Goal: Task Accomplishment & Management: Use online tool/utility

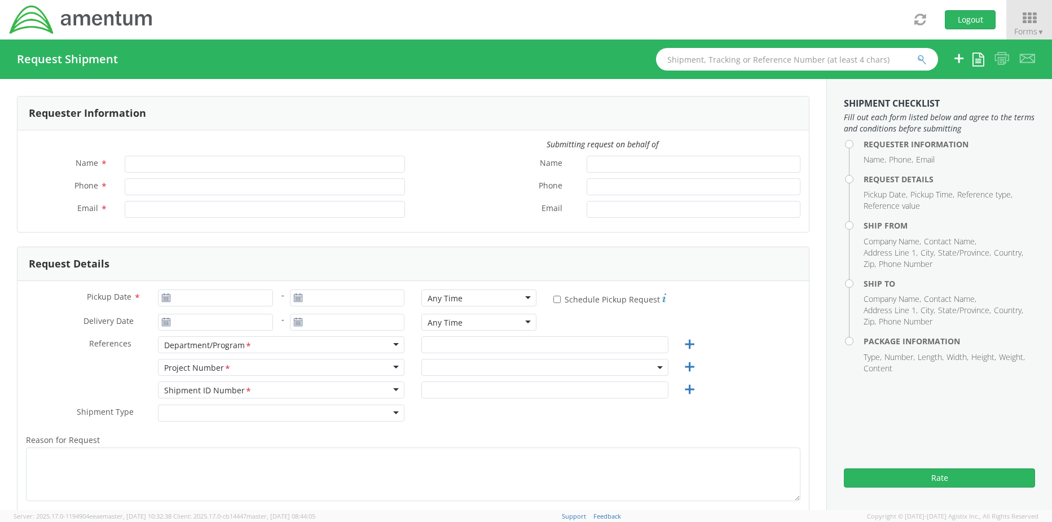
type input "[PERSON_NAME]"
type input "+1-817-647-5013"
type input "rebecca.thorstenson@amentum.com"
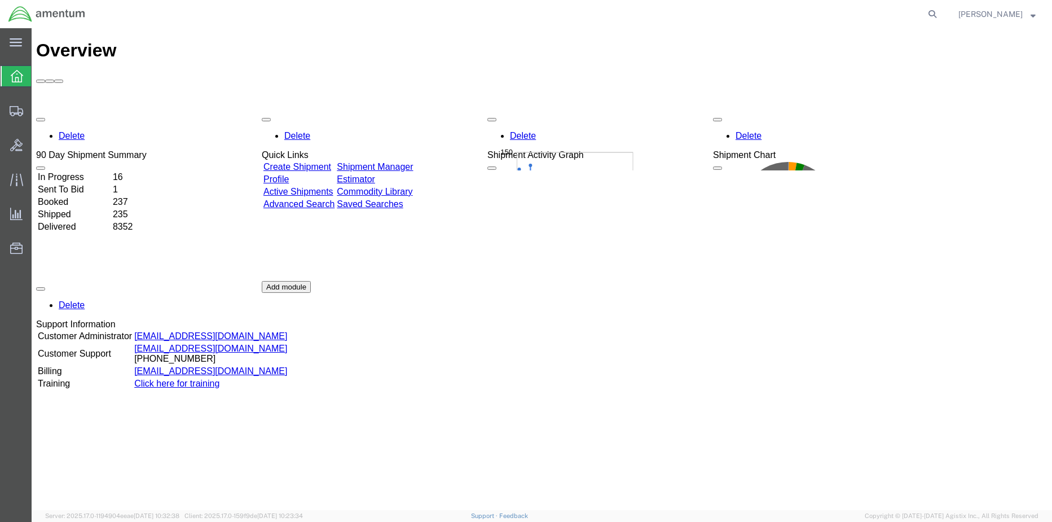
click at [442, 112] on div "Delete 90 Day Shipment Summary In Progress 16 Sent To Bid 1 Booked 237 Shipped …" at bounding box center [541, 281] width 1011 height 338
click at [413, 162] on link "Shipment Manager" at bounding box center [375, 167] width 76 height 10
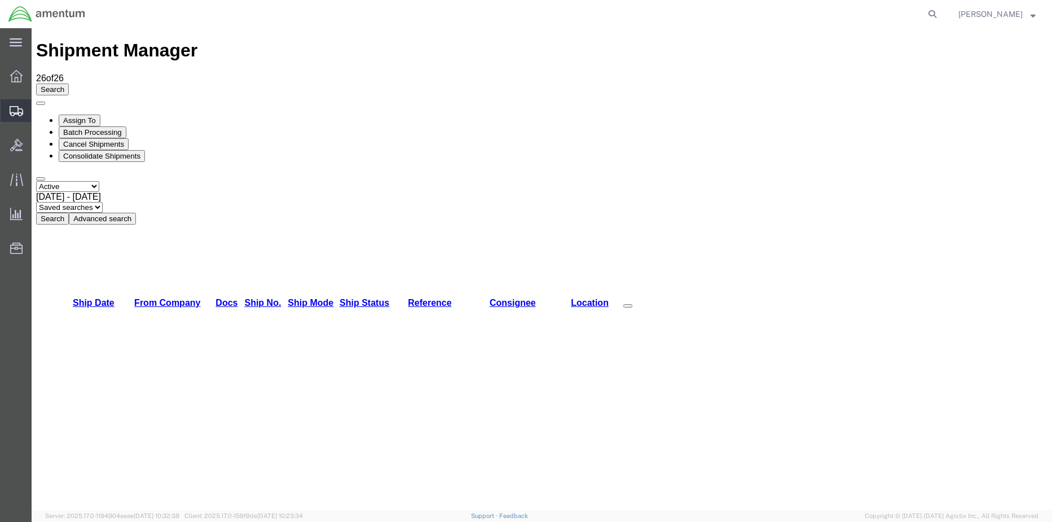
click at [0, 0] on span "Shipment Manager" at bounding box center [0, 0] width 0 height 0
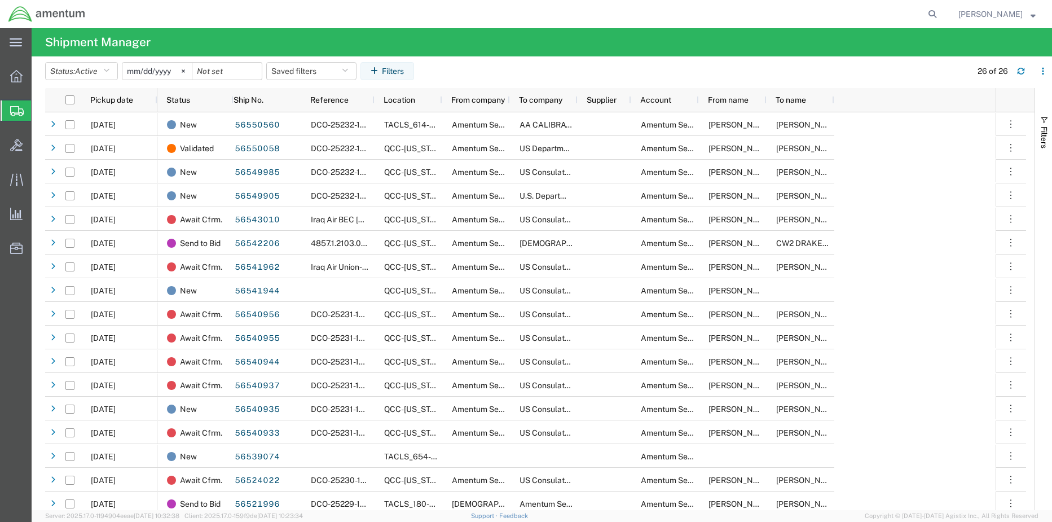
click at [0, 0] on span "Shipment Manager" at bounding box center [0, 0] width 0 height 0
click at [19, 70] on icon at bounding box center [16, 76] width 12 height 12
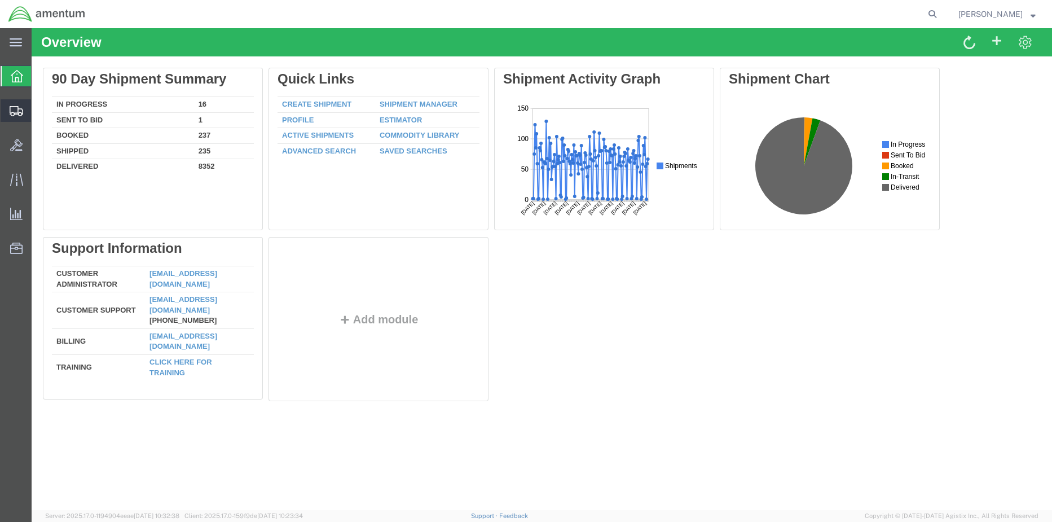
click at [0, 0] on span "Shipment Manager" at bounding box center [0, 0] width 0 height 0
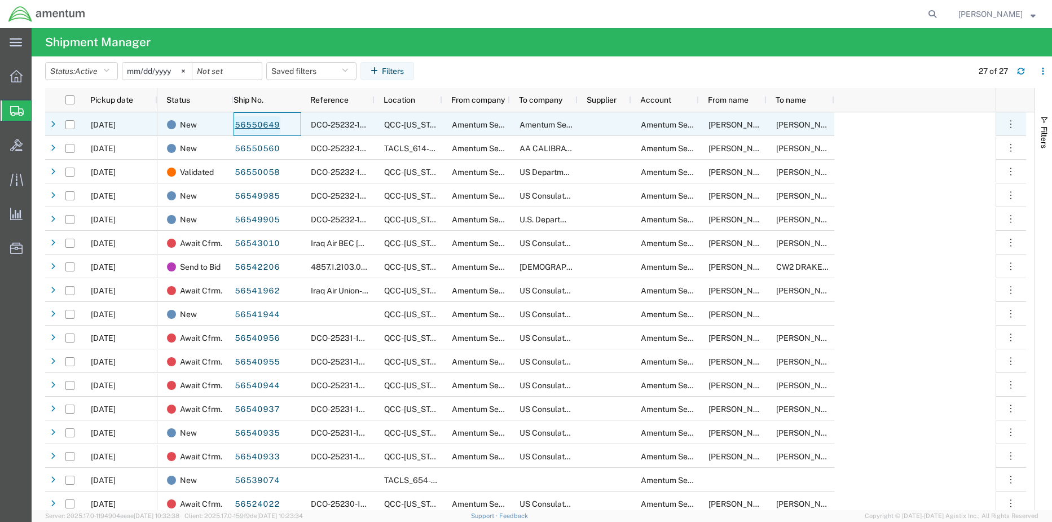
click at [266, 127] on link "56550649" at bounding box center [257, 125] width 46 height 18
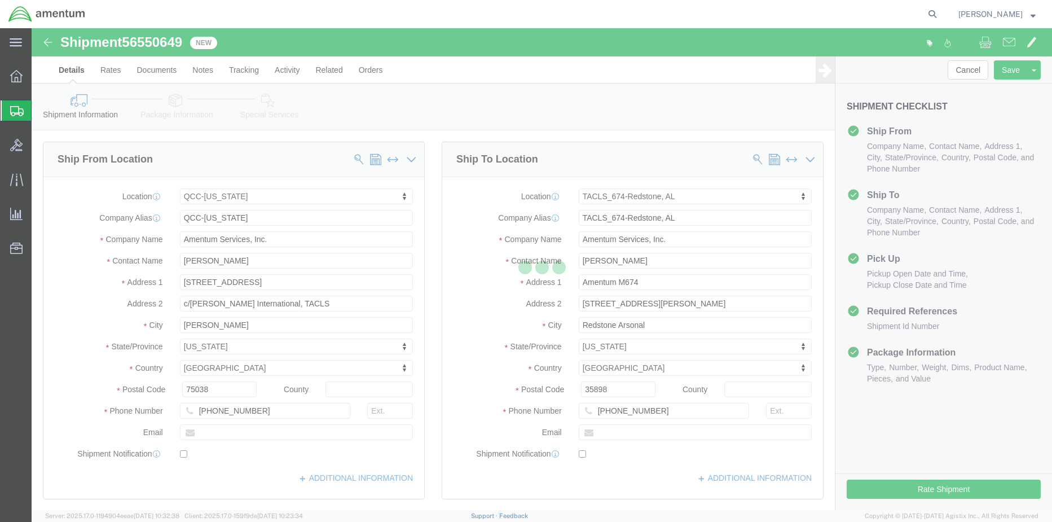
select select "42668"
select select "42736"
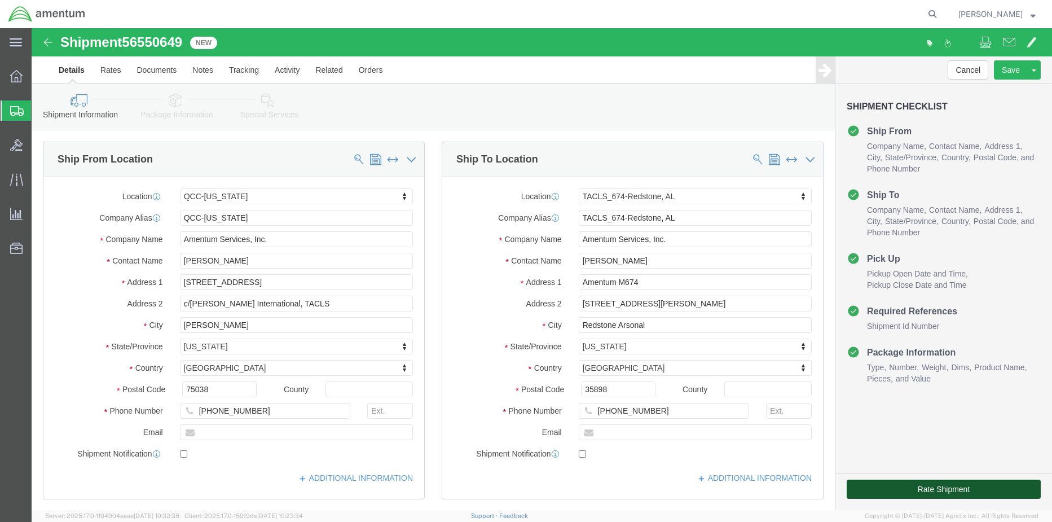
click button "Rate Shipment"
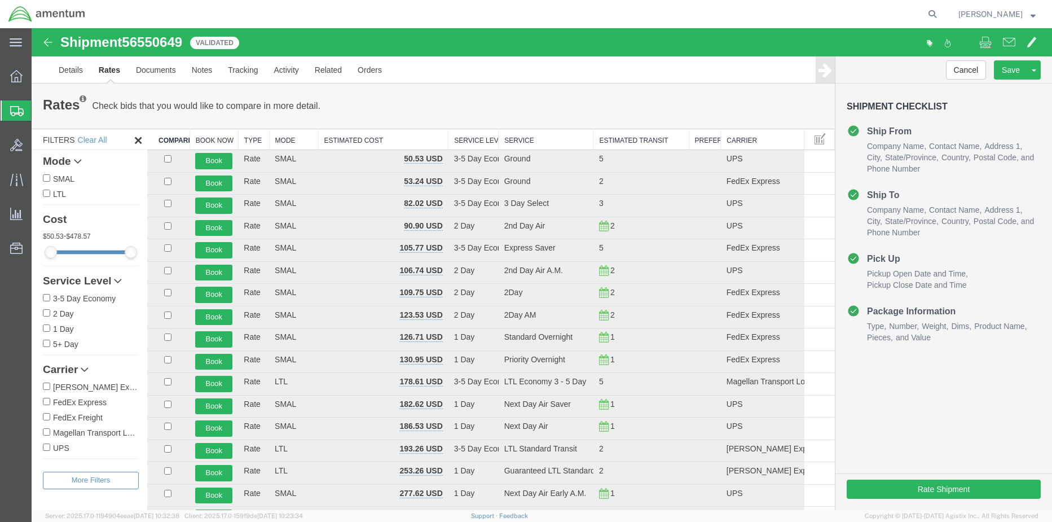
click at [47, 402] on input "FedEx Express" at bounding box center [46, 401] width 7 height 7
checkbox input "true"
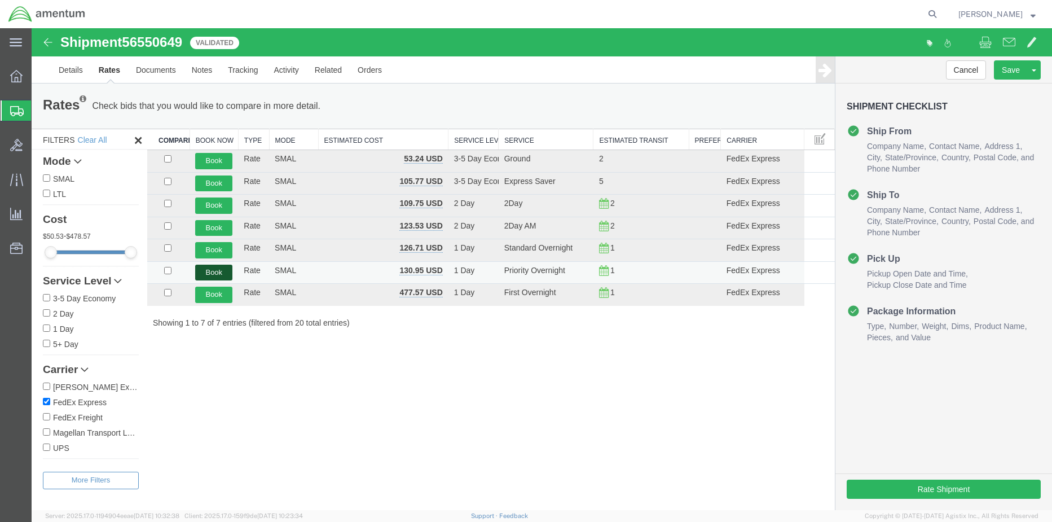
click at [215, 272] on button "Book" at bounding box center [213, 273] width 37 height 16
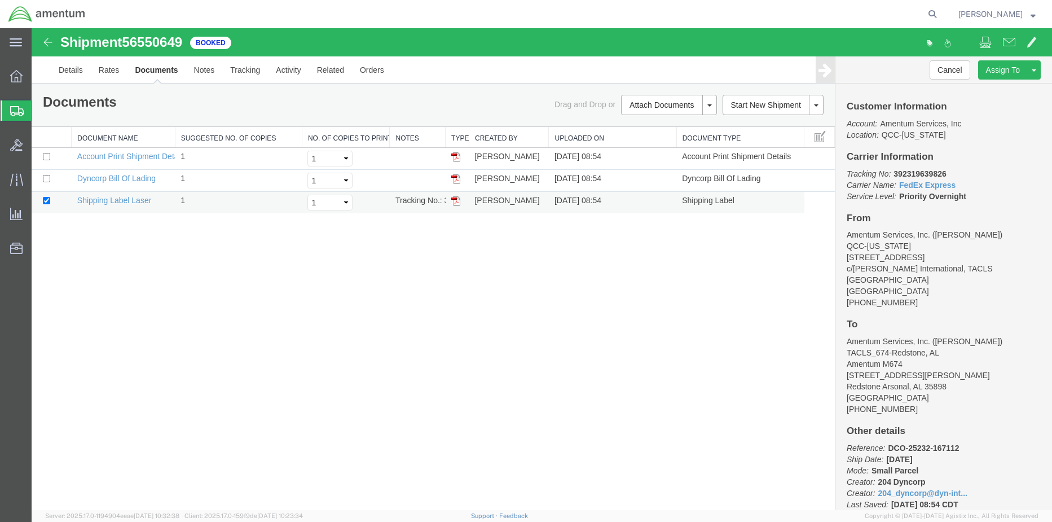
click at [455, 201] on img at bounding box center [455, 200] width 9 height 9
